Goal: Check status

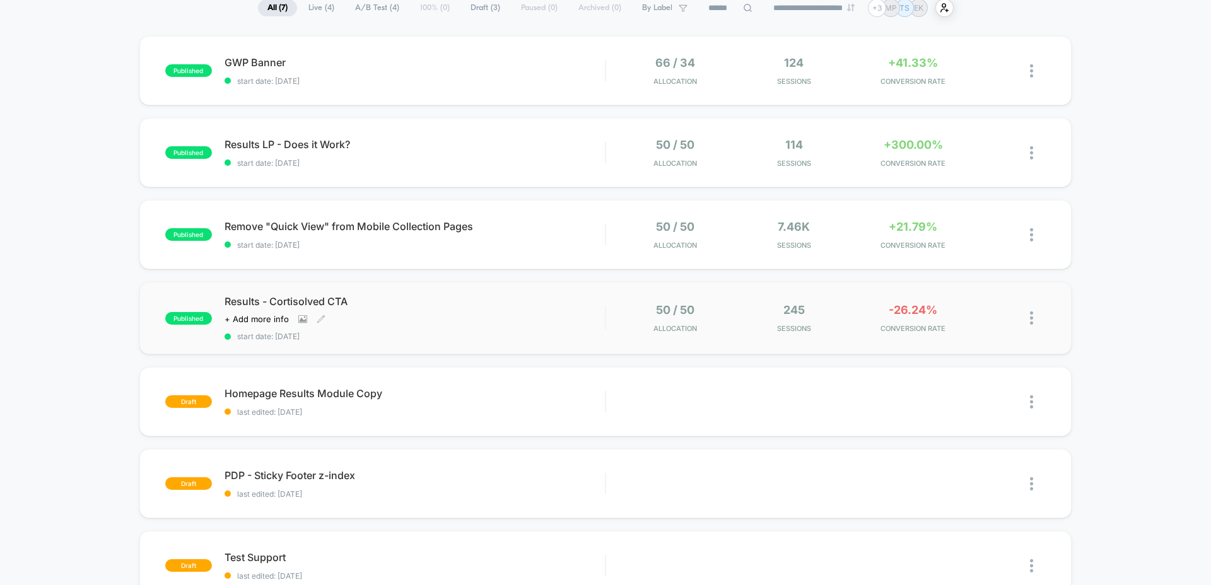
scroll to position [86, 0]
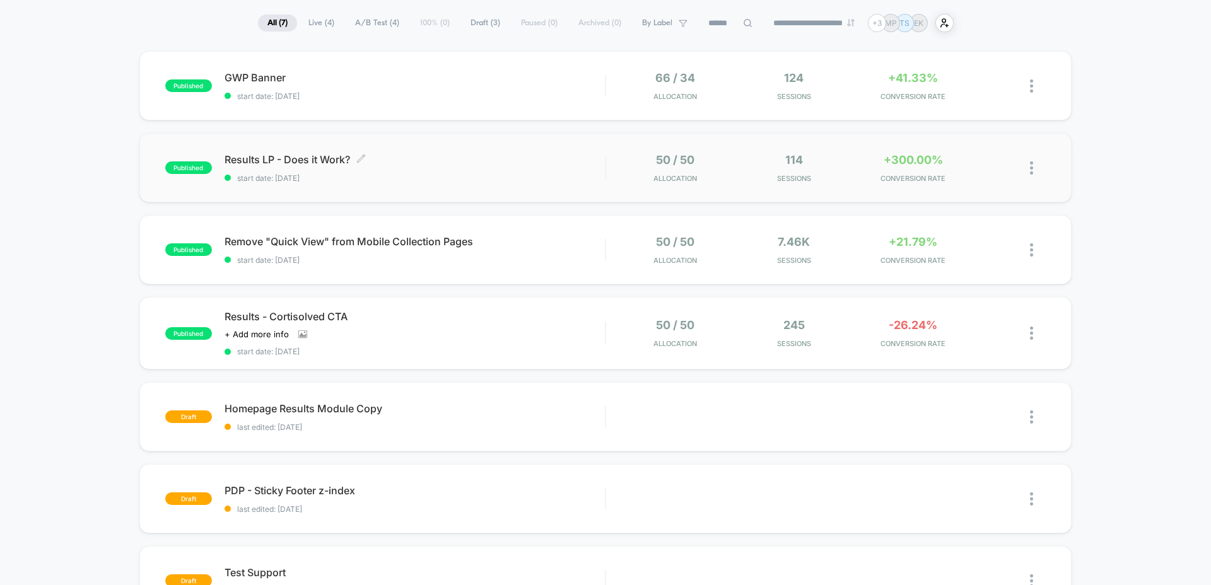
click at [256, 160] on span "Results LP - Does it Work? Click to edit experience details" at bounding box center [415, 159] width 380 height 13
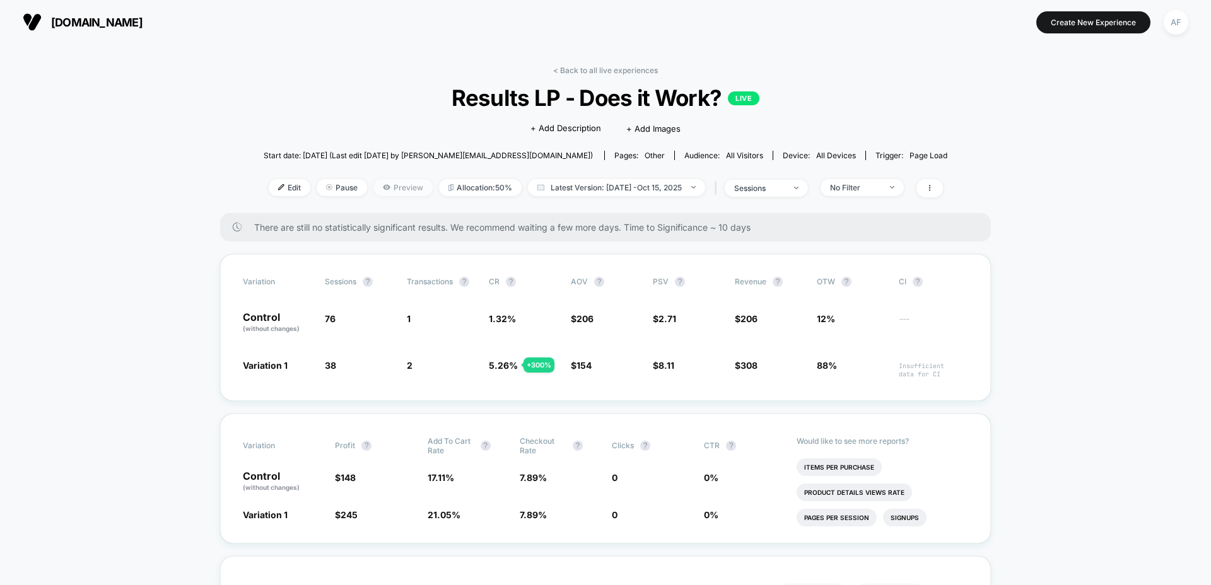
click at [395, 189] on span "Preview" at bounding box center [402, 187] width 59 height 17
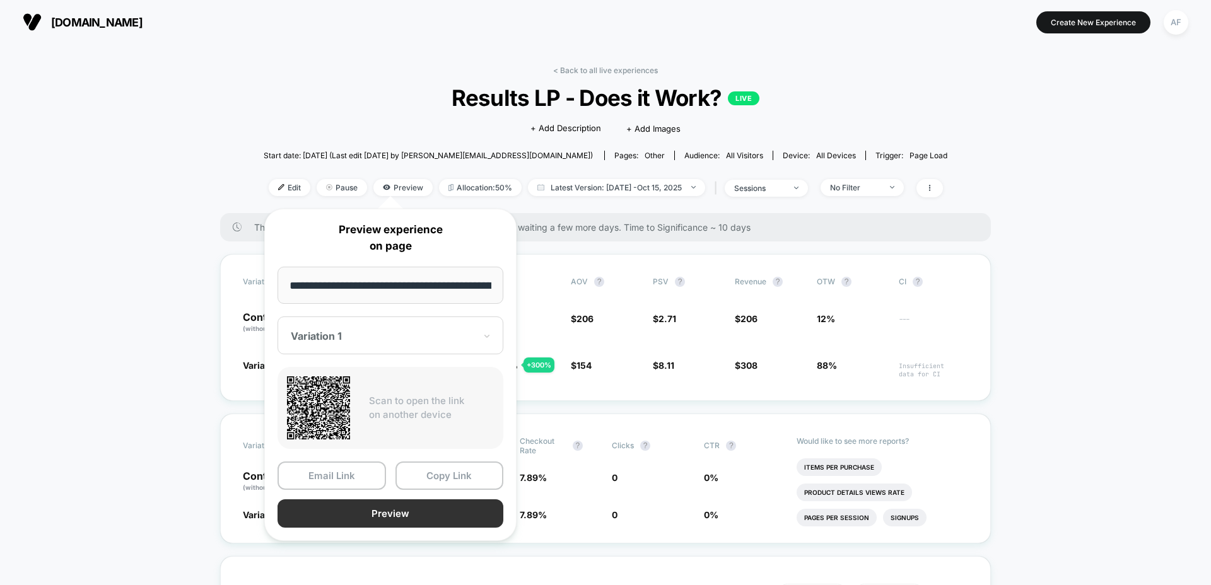
click at [366, 512] on button "Preview" at bounding box center [391, 514] width 226 height 28
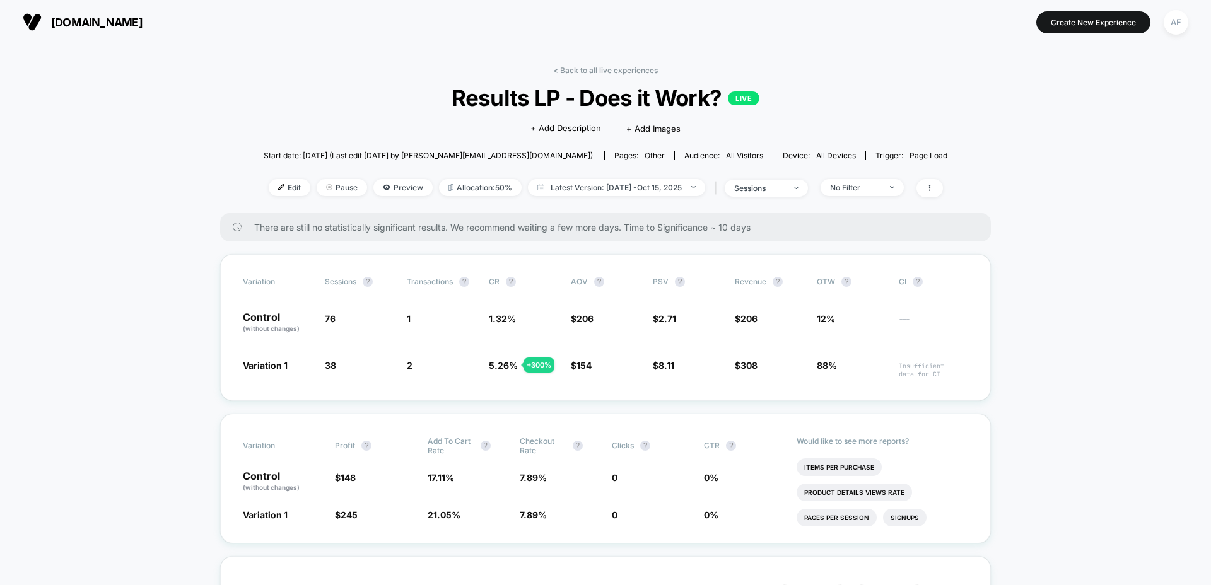
click at [610, 71] on link "< Back to all live experiences" at bounding box center [605, 70] width 105 height 9
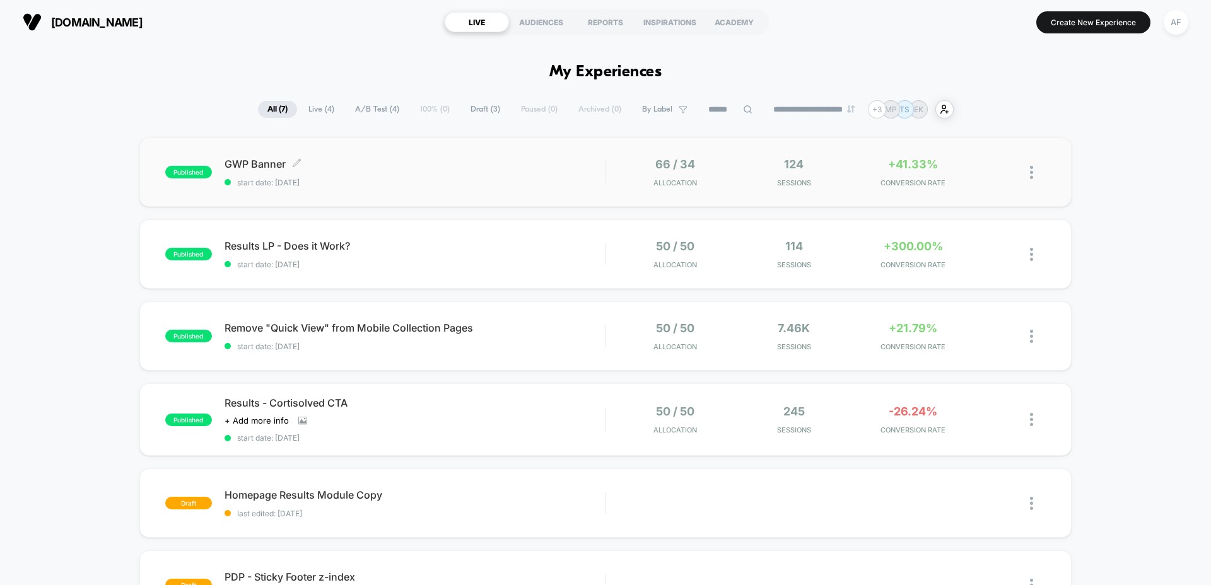
click at [277, 177] on div "GWP Banner Click to edit experience details Click to edit experience details st…" at bounding box center [415, 173] width 380 height 30
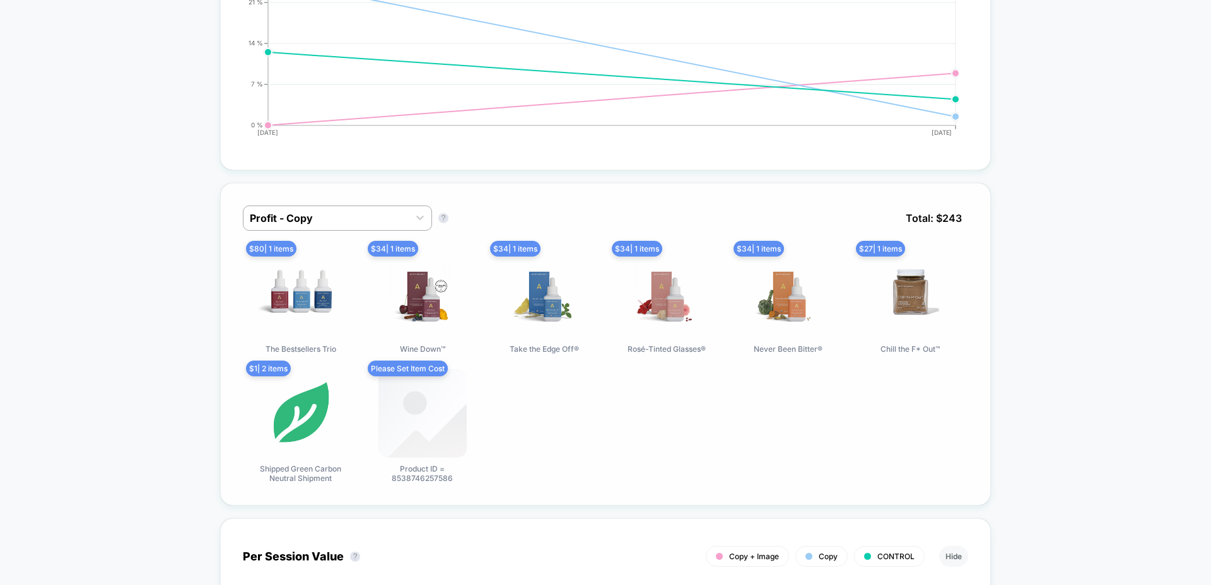
scroll to position [784, 0]
